Goal: Information Seeking & Learning: Learn about a topic

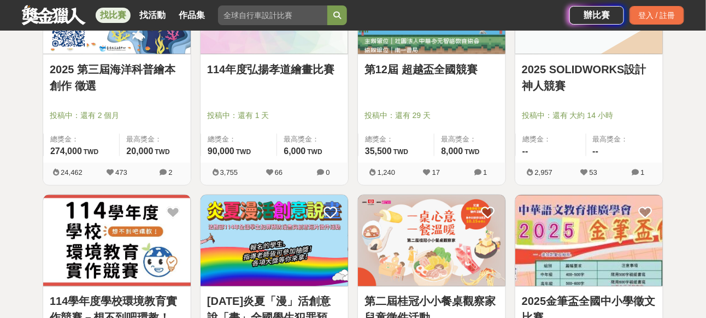
scroll to position [492, 0]
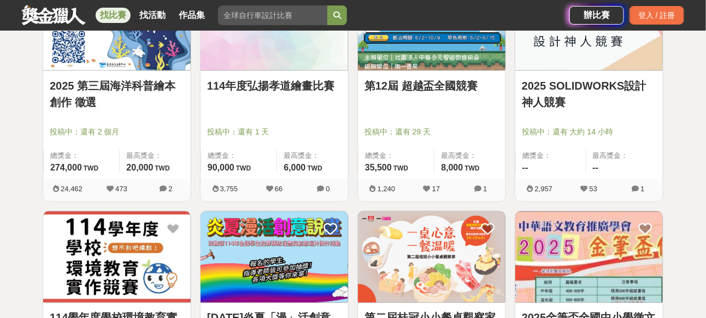
click at [111, 91] on link "2025 第三屆海洋科普繪本創作 徵選" at bounding box center [117, 94] width 134 height 33
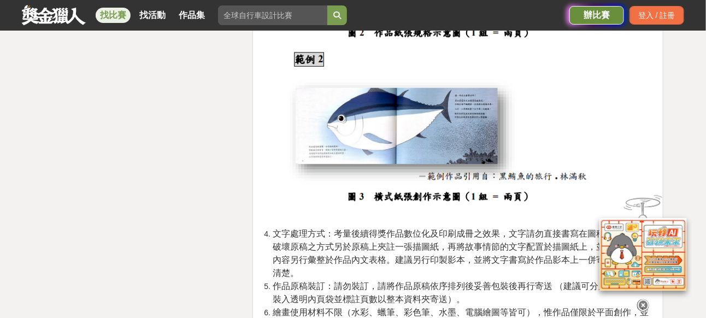
scroll to position [1967, 0]
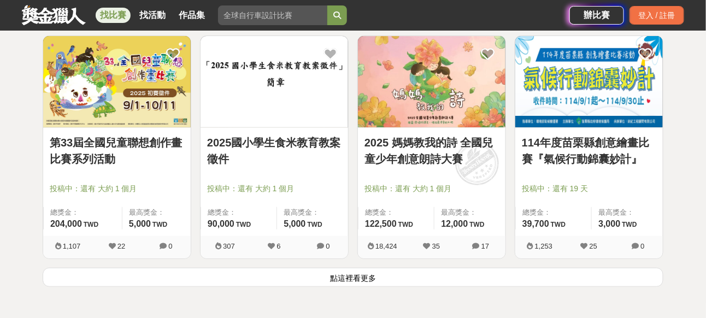
scroll to position [1346, 0]
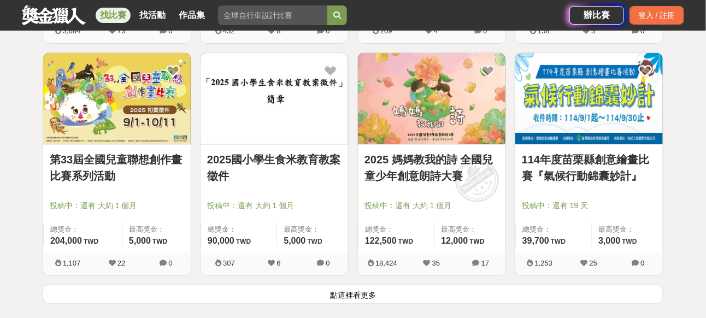
click at [414, 162] on link "2025 媽媽教我的詩 全國兒童少年創意朗詩大賽" at bounding box center [431, 167] width 134 height 33
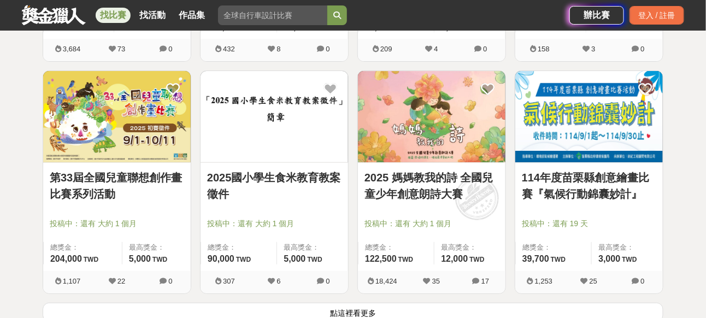
scroll to position [1346, 0]
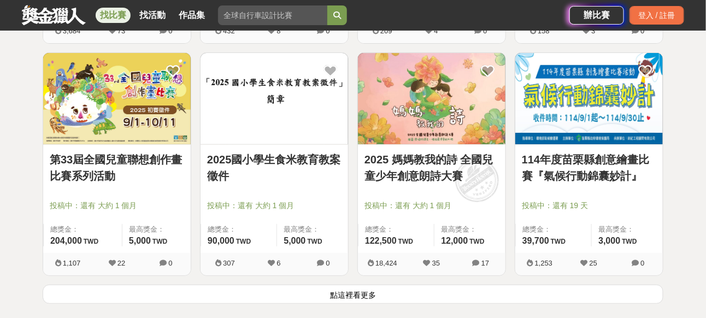
click at [443, 162] on link "2025 媽媽教我的詩 全國兒童少年創意朗詩大賽" at bounding box center [431, 167] width 134 height 33
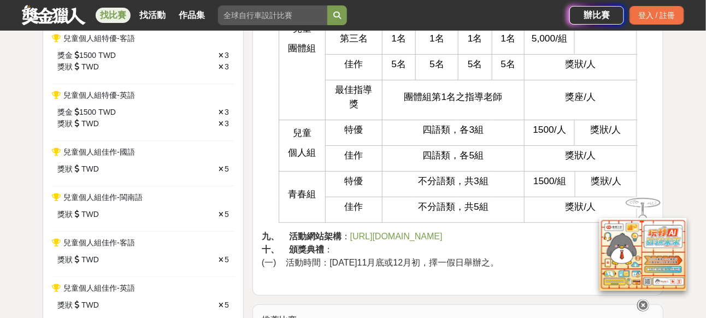
scroll to position [1639, 0]
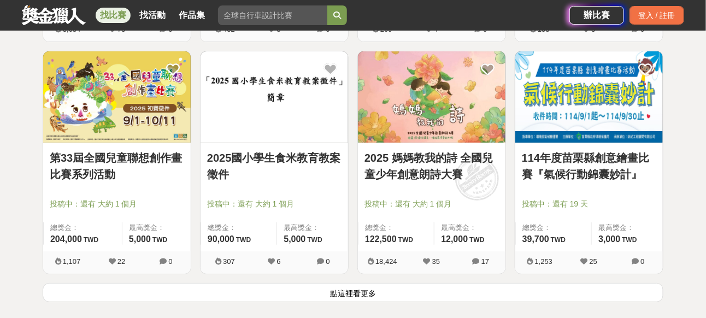
scroll to position [1346, 0]
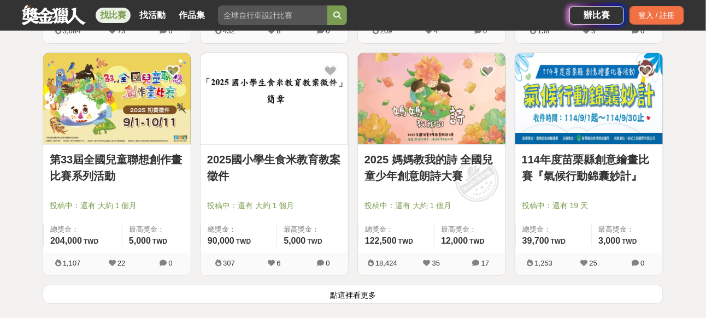
click at [399, 290] on button "點這裡看更多" at bounding box center [353, 294] width 621 height 19
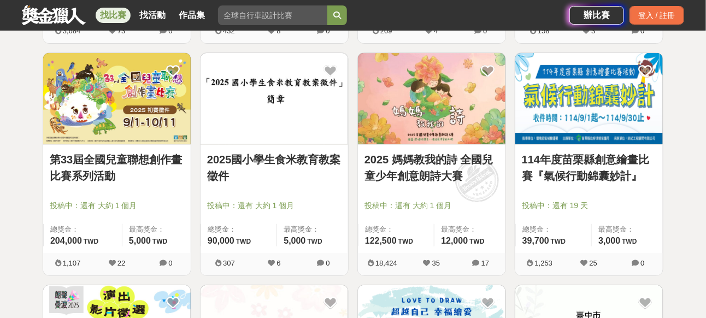
click at [583, 156] on link "114年度苗栗縣創意繪畫比賽『氣候行動錦囊妙計』" at bounding box center [589, 167] width 134 height 33
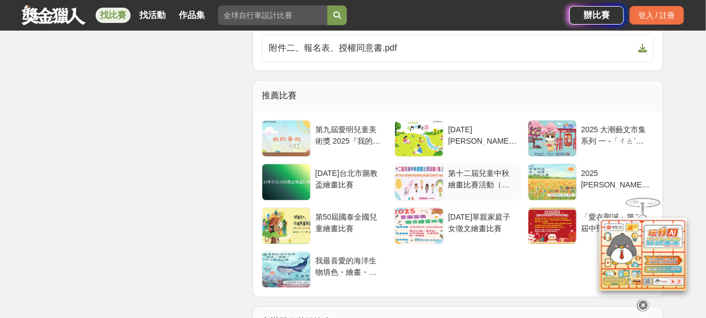
scroll to position [2186, 0]
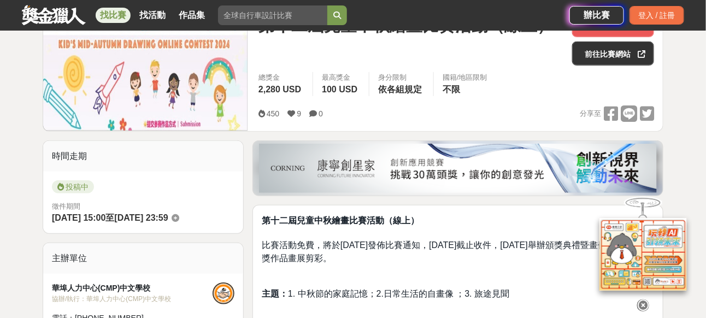
scroll to position [219, 0]
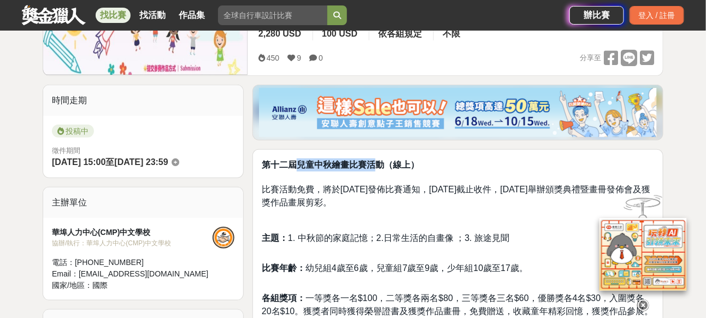
drag, startPoint x: 296, startPoint y: 162, endPoint x: 368, endPoint y: 165, distance: 72.2
click at [370, 165] on strong "第十二屆兒童中秋繪畫比賽活動（線上）" at bounding box center [340, 164] width 157 height 9
copy strong "兒童中秋繪畫比賽"
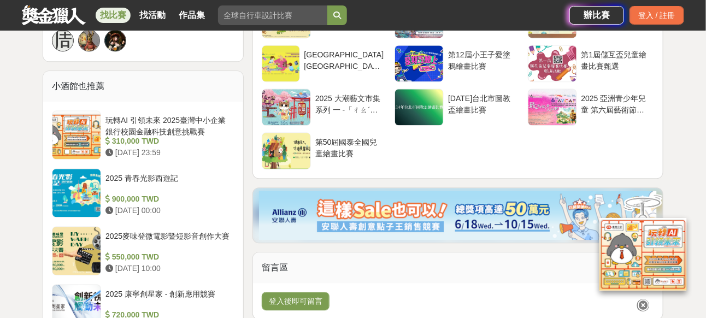
scroll to position [929, 0]
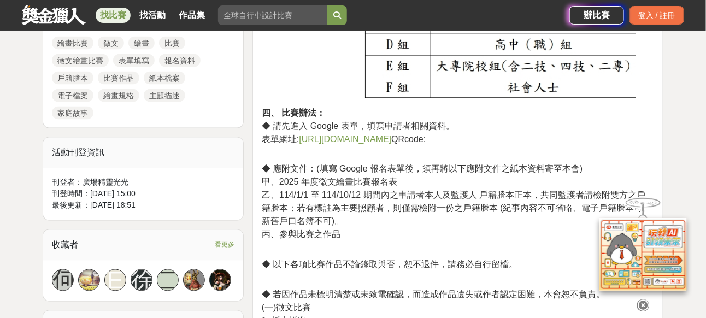
scroll to position [546, 0]
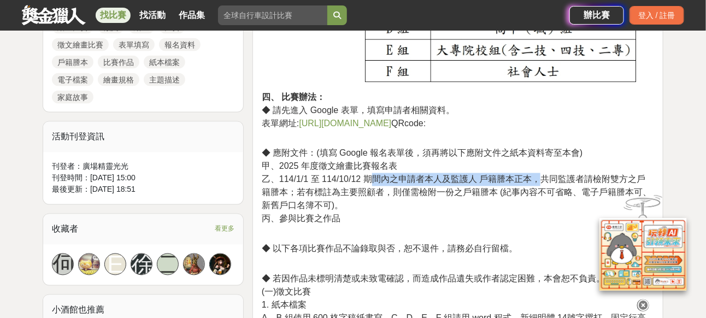
drag, startPoint x: 373, startPoint y: 175, endPoint x: 543, endPoint y: 181, distance: 170.0
click at [543, 181] on span "乙、114/1/1 至 114/10/12 期間內之申請者本人及監護人 戶籍謄本正本，共同監護者請檢附雙方之戶籍謄本；若有標註為主要照顧者，則僅需檢附一份之戶…" at bounding box center [457, 193] width 390 height 36
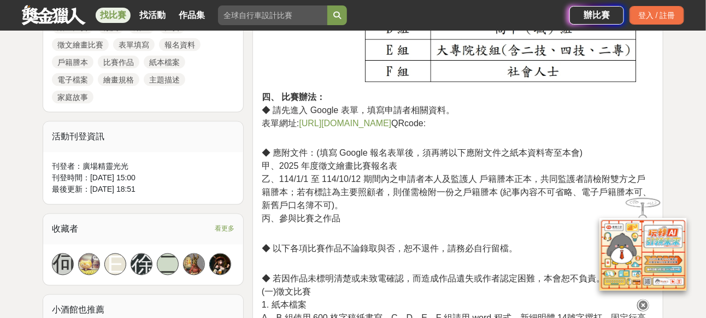
click at [545, 186] on span "乙、114/1/1 至 114/10/12 期間內之申請者本人及監護人 戶籍謄本正本，共同監護者請檢附雙方之戶籍謄本；若有標註為主要照顧者，則僅需檢附一份之戶…" at bounding box center [457, 193] width 390 height 36
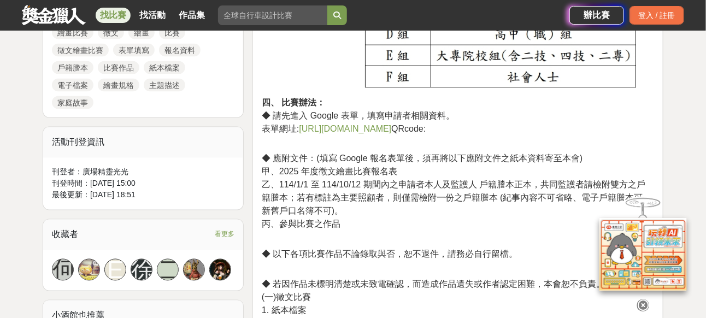
scroll to position [492, 0]
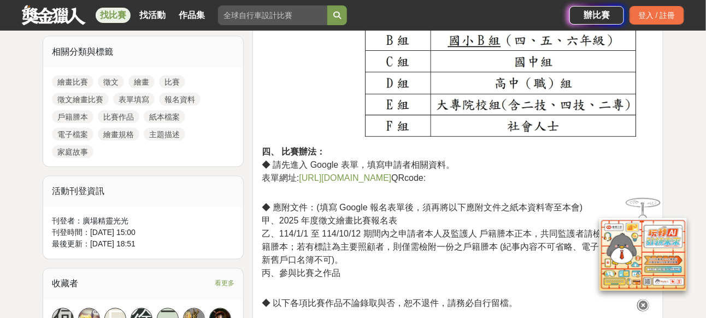
click at [375, 178] on link "https://reurl.cc/1Og3vm" at bounding box center [345, 177] width 92 height 9
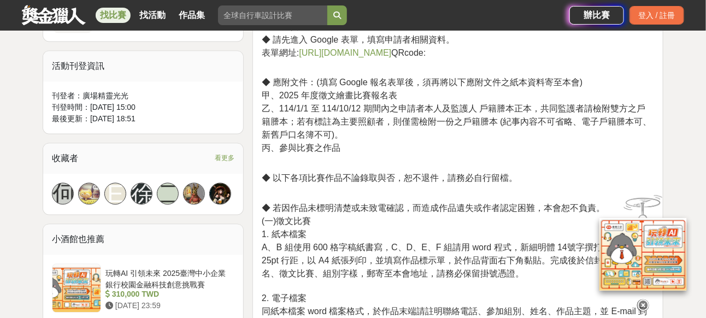
scroll to position [710, 0]
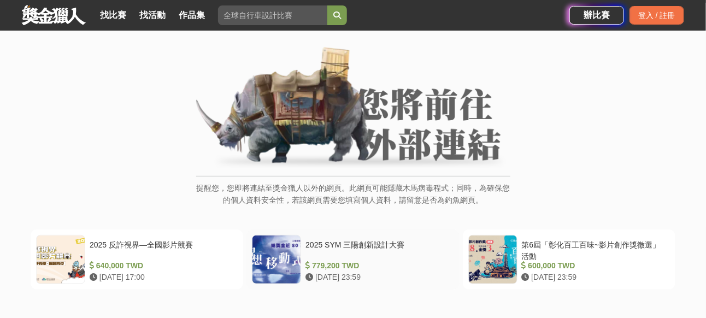
scroll to position [109, 0]
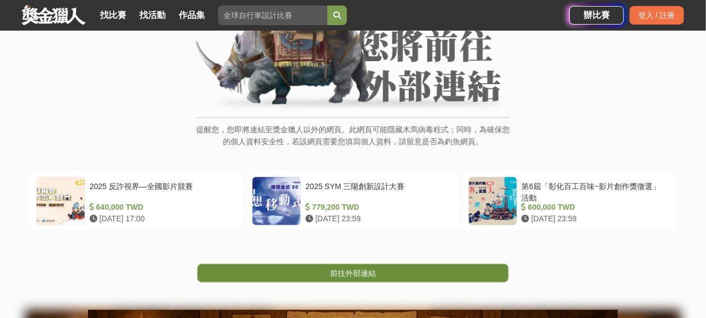
click at [360, 273] on span "前往外部連結" at bounding box center [353, 273] width 46 height 9
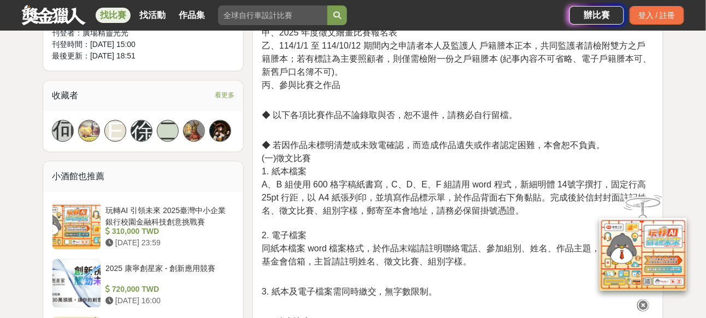
scroll to position [710, 0]
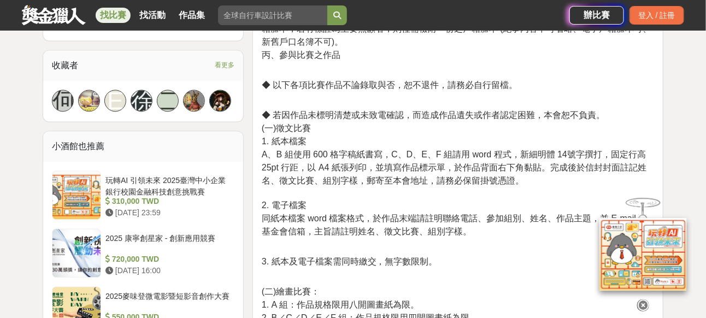
click at [270, 139] on span "1. 紙本檔案" at bounding box center [284, 141] width 45 height 9
drag, startPoint x: 284, startPoint y: 208, endPoint x: 390, endPoint y: 218, distance: 105.9
click at [390, 218] on p "◆ 若因作品未標明清楚或未致電確認，而造成作品遺失或作者認定困難，本會恕不負責。 (一)徵文比賽 1. 紙本檔案 A、B 組使用 600 格字稿紙書寫，C、D…" at bounding box center [458, 167] width 392 height 141
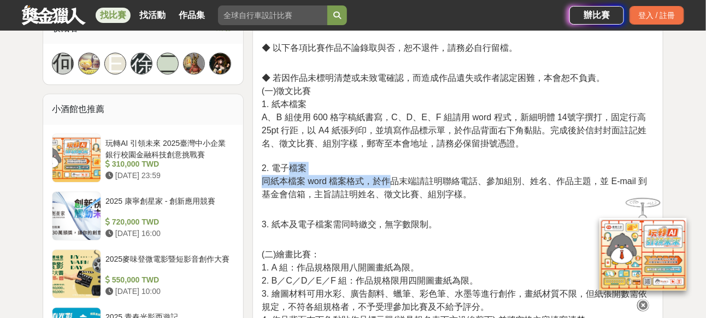
scroll to position [765, 0]
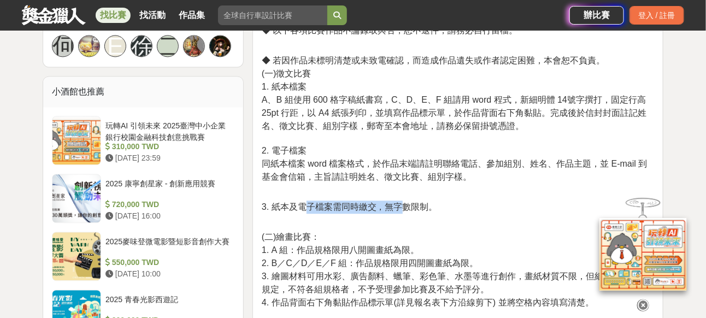
drag, startPoint x: 309, startPoint y: 205, endPoint x: 399, endPoint y: 205, distance: 90.2
click at [399, 205] on span "3. 紙本及電子檔案需同時繳交，無字數限制。" at bounding box center [350, 206] width 176 height 9
click at [444, 172] on span "同紙本檔案 word 檔案格式，於作品末端請註明聯絡電話、參加組別、姓名、作品主題，並 E-mail 到基金會信箱，主旨請註明姓名、徵文比賽、組別字樣。" at bounding box center [455, 170] width 386 height 22
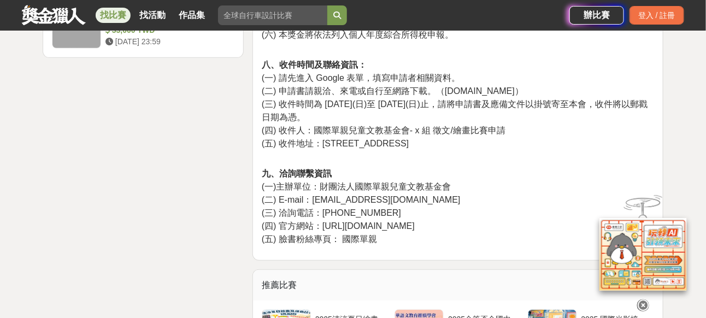
scroll to position [1585, 0]
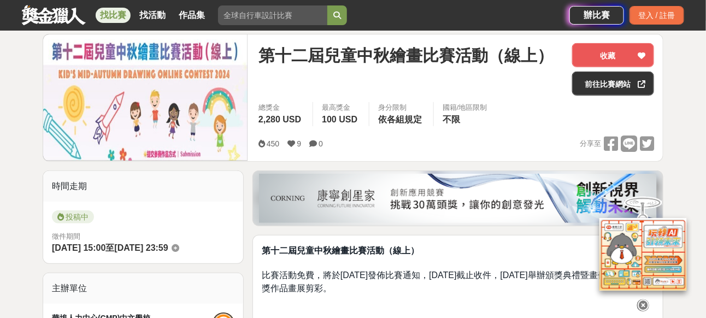
scroll to position [55, 0]
